Goal: Task Accomplishment & Management: Use online tool/utility

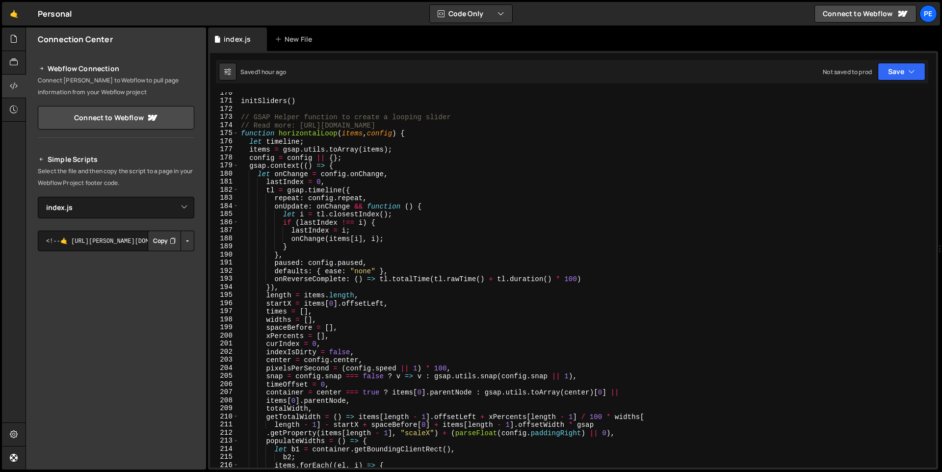
select select "47766"
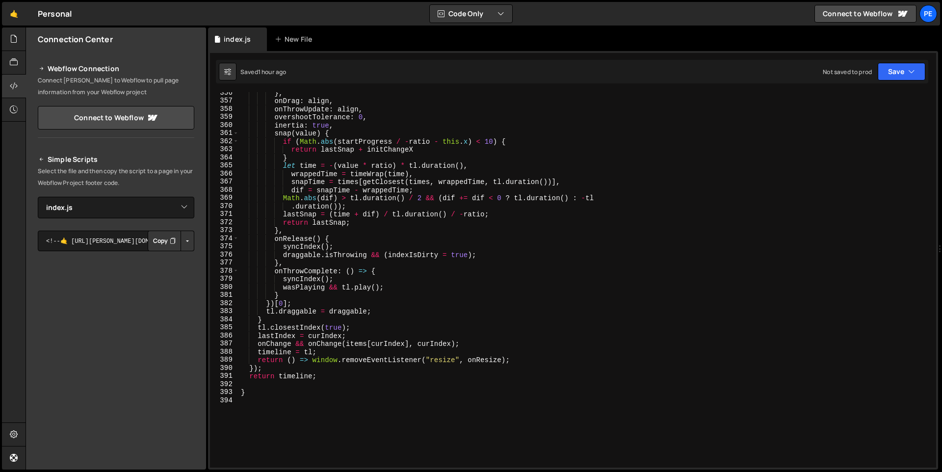
scroll to position [2999, 0]
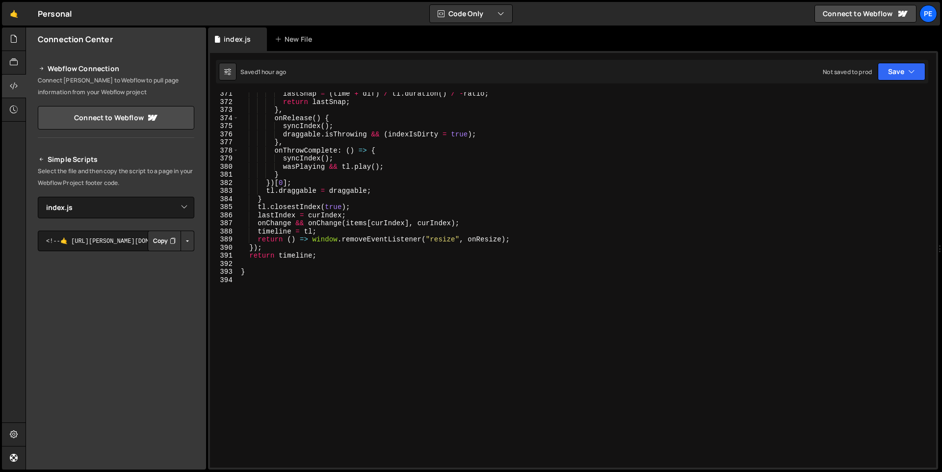
click at [280, 278] on div "lastSnap = ( time + dif ) / tl . duration ( ) / - ratio ; return lastSnap ; } ,…" at bounding box center [585, 286] width 693 height 392
type textarea "});"
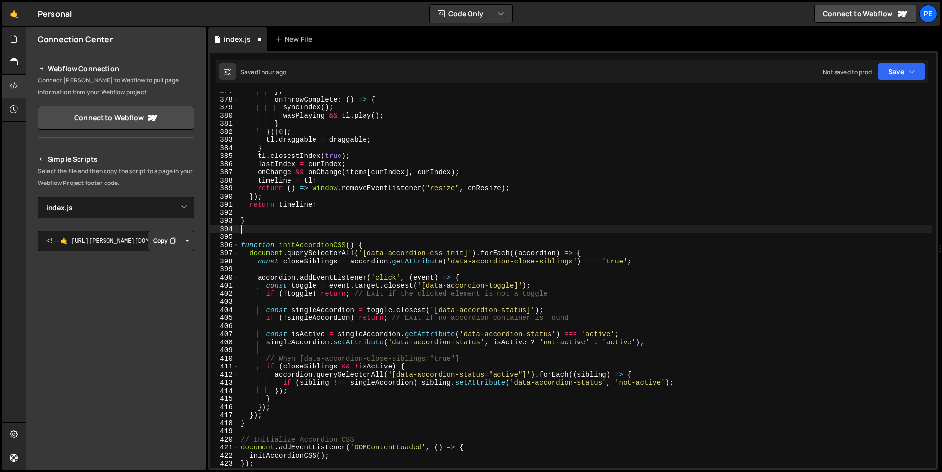
click at [332, 226] on div "} , onThrowComplete : ( ) => { syncIndex ( ) ; wasPlaying && tl . play ( ) ; } …" at bounding box center [585, 283] width 693 height 392
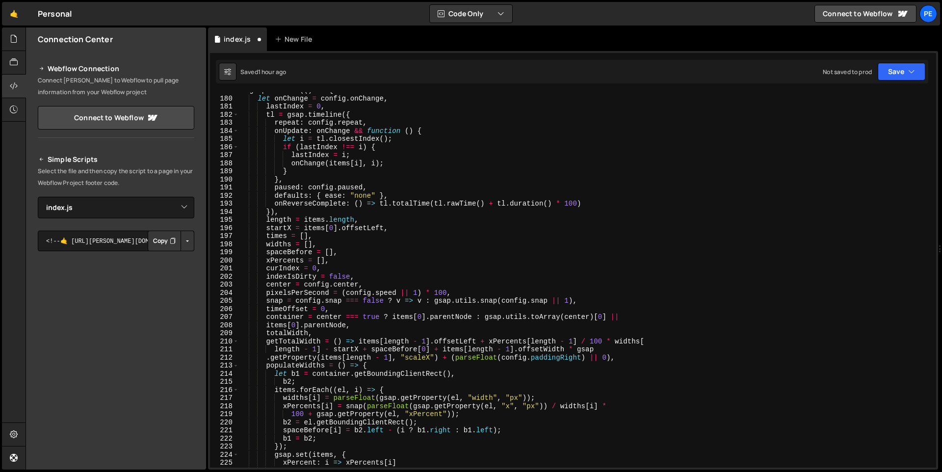
scroll to position [1092, 0]
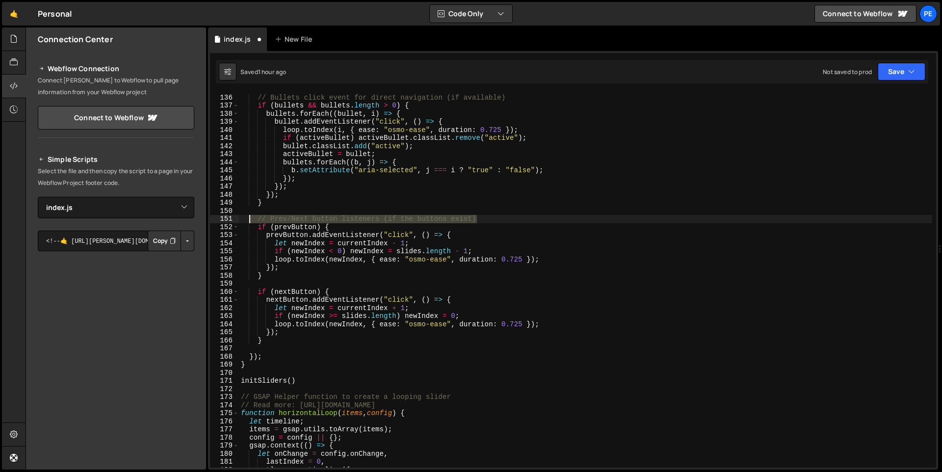
drag, startPoint x: 509, startPoint y: 218, endPoint x: 248, endPoint y: 218, distance: 261.6
click at [248, 218] on div "// Bullets click event for direct navigation (if available) if ( bullets && bul…" at bounding box center [585, 281] width 693 height 392
type textarea "// Prev/Next button listeners (if the buttons exist)"
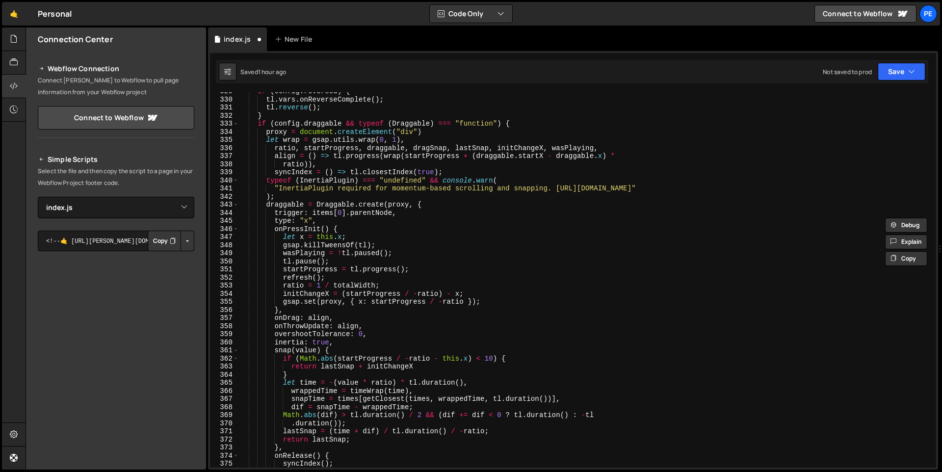
scroll to position [2932, 0]
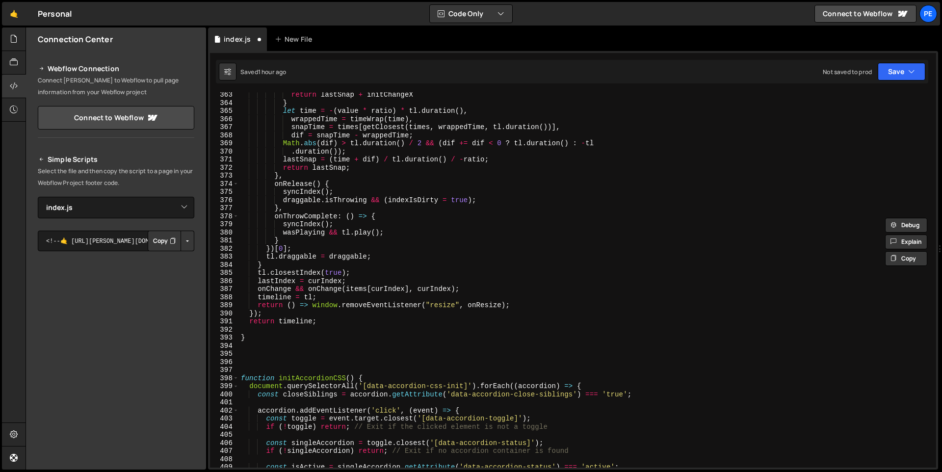
click at [282, 355] on div "return lastSnap + initChangeX } let time = - ( value * ratio ) * tl . duration …" at bounding box center [585, 287] width 693 height 392
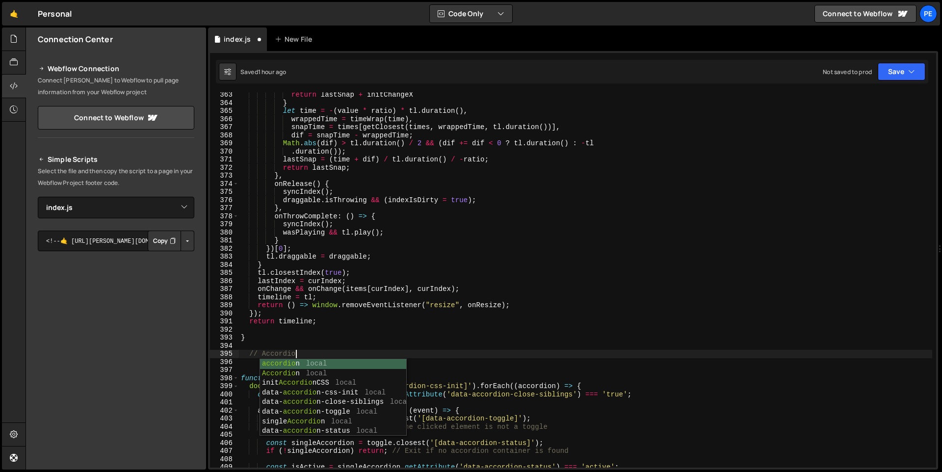
scroll to position [0, 3]
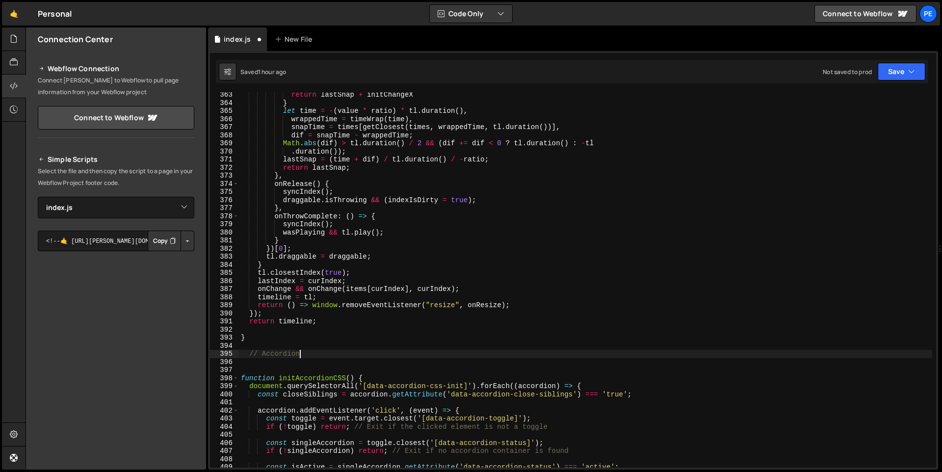
click at [448, 335] on div "return lastSnap + initChangeX } let time = - ( value * ratio ) * tl . duration …" at bounding box center [585, 287] width 693 height 392
type textarea "}"
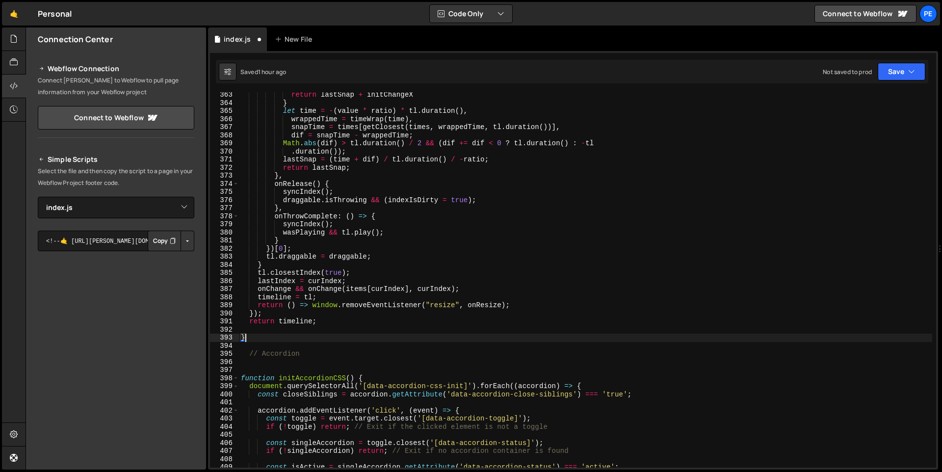
scroll to position [0, 0]
click at [560, 330] on div "return lastSnap + initChangeX } let time = - ( value * ratio ) * tl . duration …" at bounding box center [585, 287] width 693 height 392
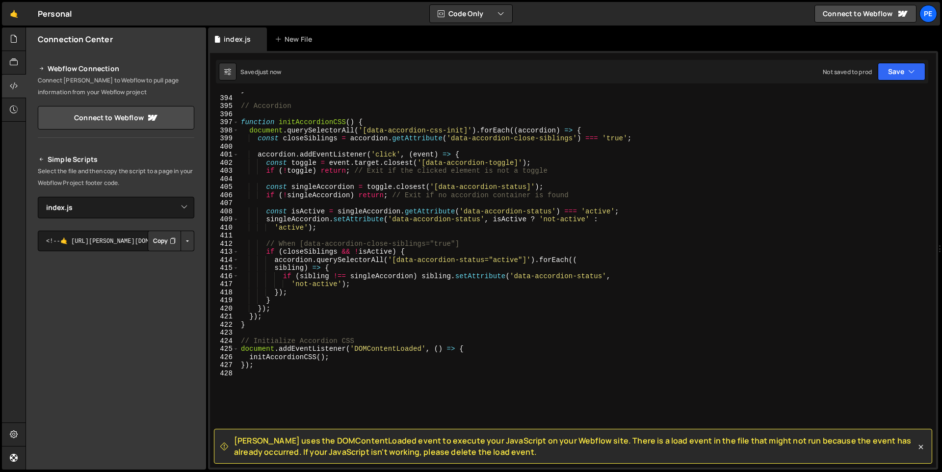
scroll to position [3182, 0]
drag, startPoint x: 329, startPoint y: 359, endPoint x: 250, endPoint y: 356, distance: 79.1
click at [250, 356] on div "} // Accordion function initAccordionCSS ( ) { document . querySelectorAll ( '[…" at bounding box center [585, 281] width 693 height 392
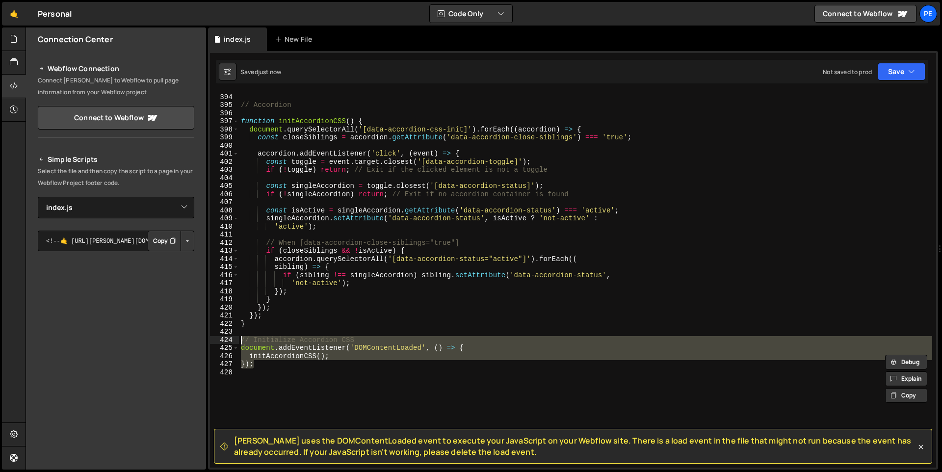
drag, startPoint x: 288, startPoint y: 367, endPoint x: 235, endPoint y: 340, distance: 59.7
click at [235, 340] on div "initAccordionCSS(); 393 394 395 396 397 398 399 400 401 402 403 404 405 406 407…" at bounding box center [573, 279] width 726 height 375
type textarea "// // Initialize Accordion CSS // document.addEventListener('DOMContentLoaded',…"
click at [255, 374] on div "} // Accordion function initAccordionCSS ( ) { document . querySelectorAll ( '[…" at bounding box center [585, 281] width 693 height 392
drag, startPoint x: 289, startPoint y: 368, endPoint x: 237, endPoint y: 343, distance: 57.5
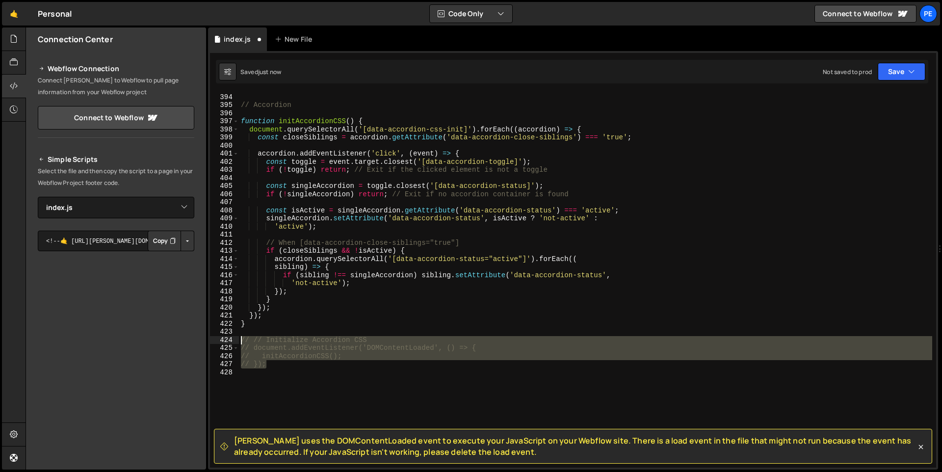
click at [237, 343] on div "393 394 395 396 397 398 399 400 401 402 403 404 405 406 407 408 409 410 411 412…" at bounding box center [573, 279] width 726 height 375
type textarea "// // Initialize Accordion CSS // document.addEventListener('DOMContentLoaded',…"
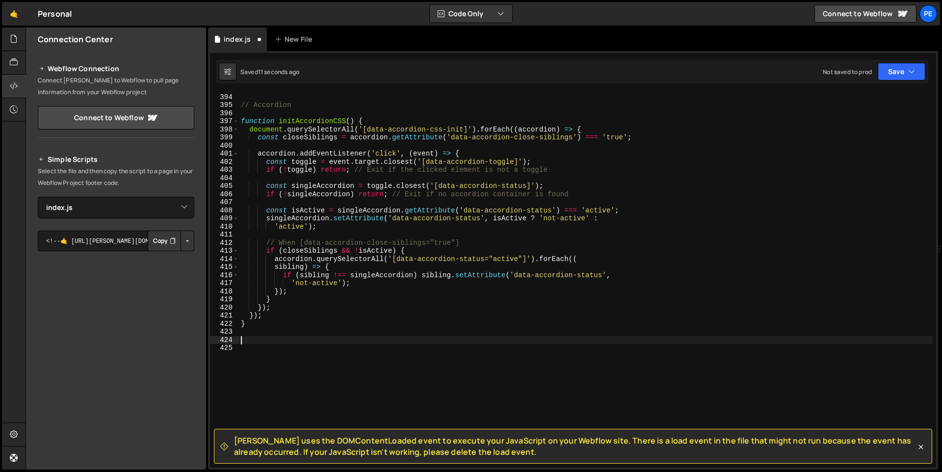
paste textarea "initAccordionCSS();"
type textarea "initAccordionCSS();"
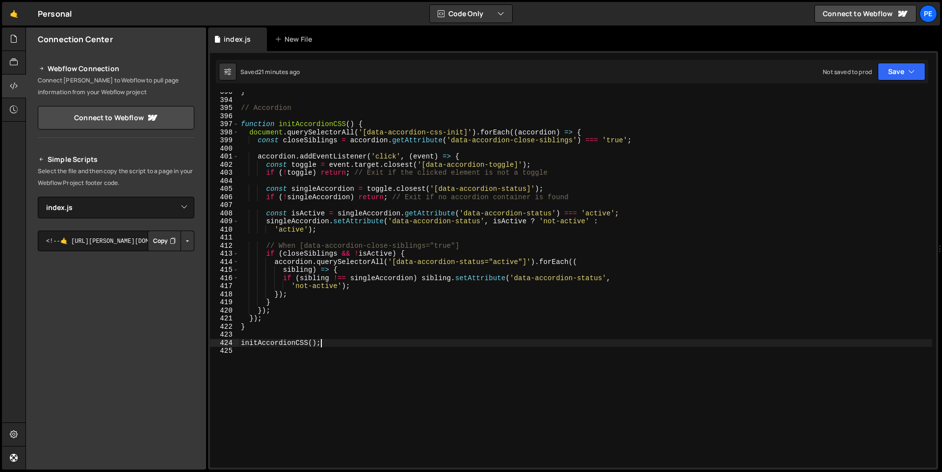
scroll to position [3178, 0]
click at [297, 363] on div "} // Accordion function initAccordionCSS ( ) { document . querySelectorAll ( '[…" at bounding box center [585, 284] width 693 height 392
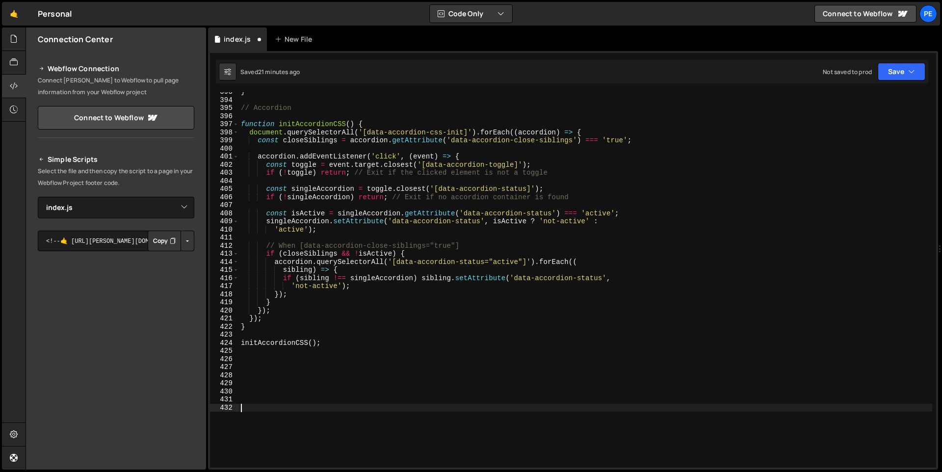
paste textarea "});"
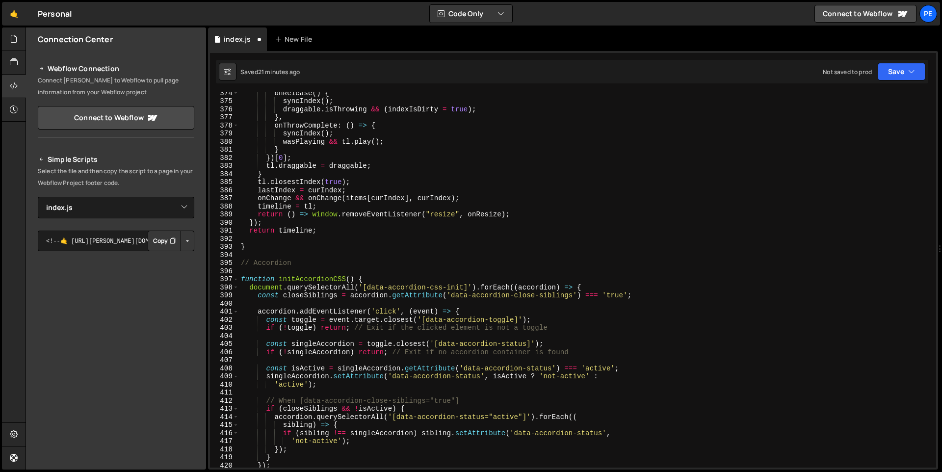
scroll to position [3096, 0]
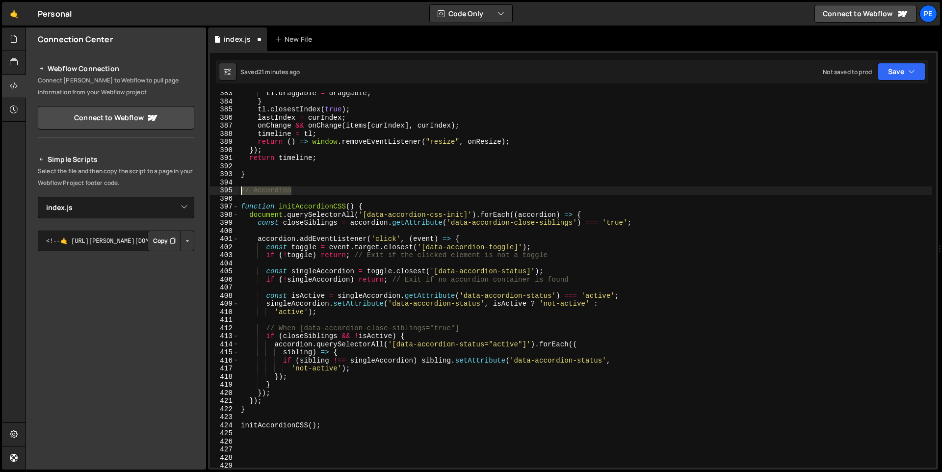
drag, startPoint x: 301, startPoint y: 189, endPoint x: 240, endPoint y: 188, distance: 60.9
click at [240, 188] on div "tl . draggable = draggable ; } tl . closestIndex ( true ) ; lastIndex = curInde…" at bounding box center [585, 285] width 693 height 392
type textarea "// Accordion"
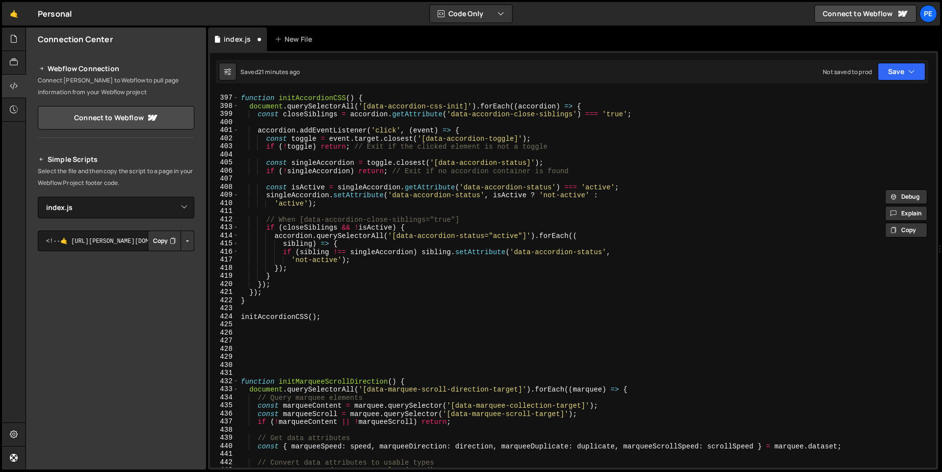
scroll to position [3268, 0]
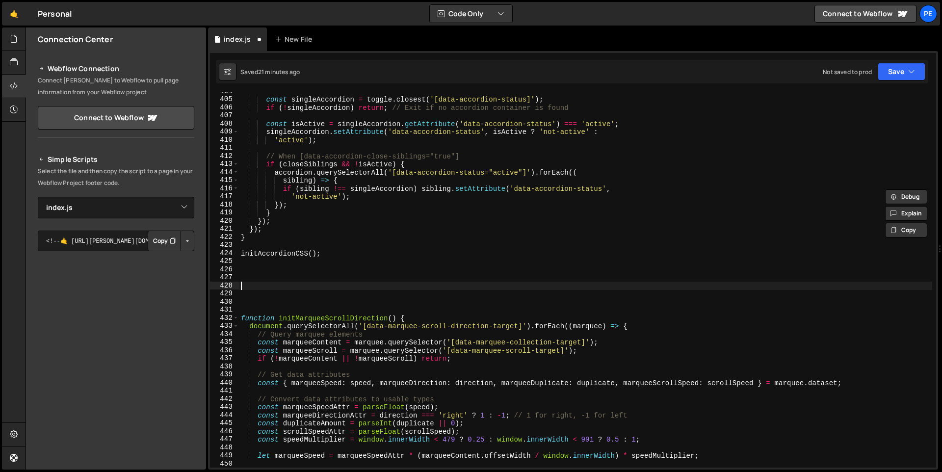
click at [283, 288] on div "const singleAccordion = toggle . closest ( '[data-accordion-status]' ) ; if ( !…" at bounding box center [585, 283] width 693 height 392
paste textarea "// Accordion"
click at [270, 290] on div "const singleAccordion = toggle . closest ( '[data-accordion-status]' ) ; if ( !…" at bounding box center [585, 283] width 693 height 392
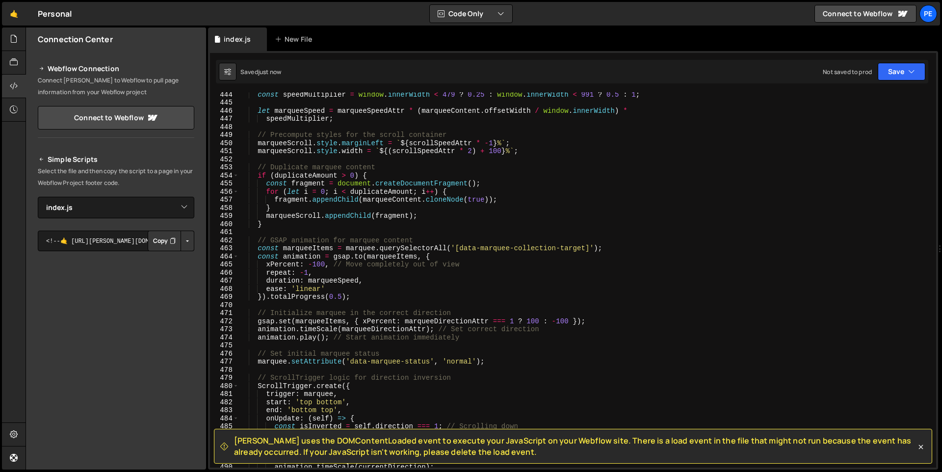
scroll to position [3986, 0]
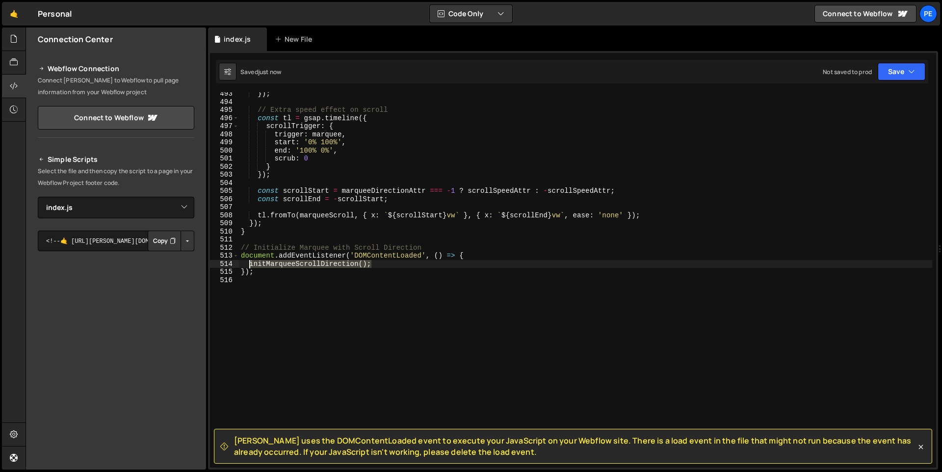
drag, startPoint x: 385, startPoint y: 266, endPoint x: 250, endPoint y: 264, distance: 135.0
click at [250, 264] on div "}) ; // Extra speed effect on scroll const tl = gsap . timeline ({ scrollTrigge…" at bounding box center [585, 286] width 693 height 392
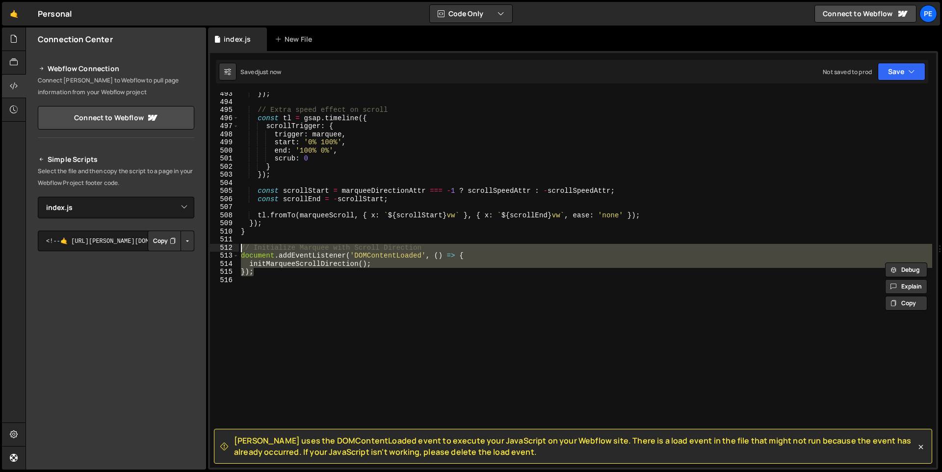
drag, startPoint x: 278, startPoint y: 276, endPoint x: 221, endPoint y: 246, distance: 64.1
click at [221, 246] on div "initMarqueeScrollDirection(); 493 494 495 496 497 498 499 500 501 502 503 504 5…" at bounding box center [573, 279] width 726 height 375
type textarea "// Initialize Marquee with Scroll Direction document.addEventListener('DOMConte…"
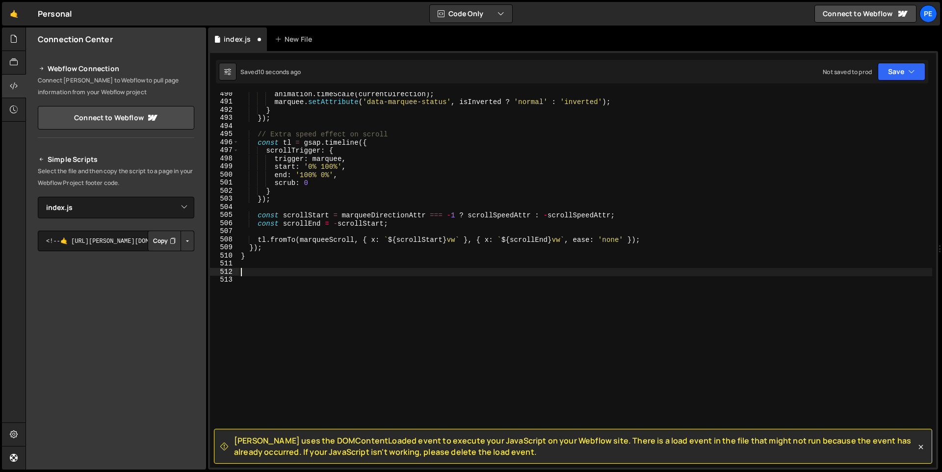
paste textarea "initMarqueeScrollDirection();"
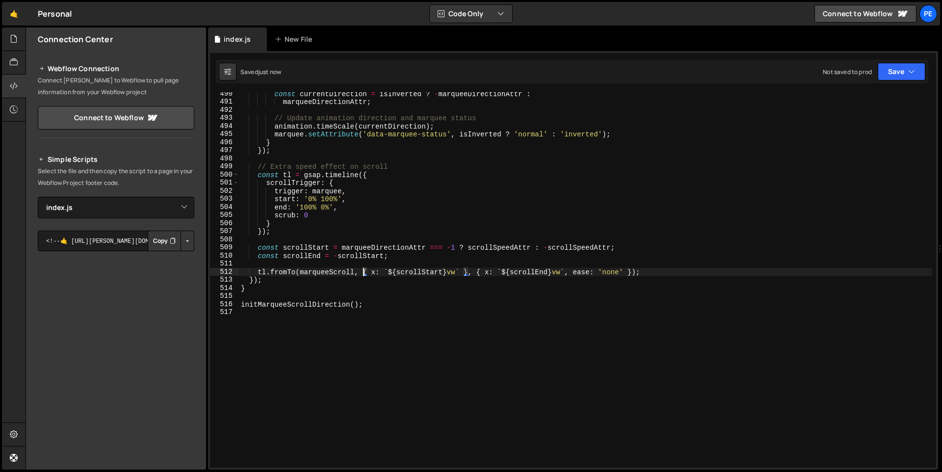
type textarea "tl.fromTo(marqueeScroll, { x: `${scrollStart}vw` }, { x: `${scrollEnd}vw`, ease…"
